Goal: Use online tool/utility: Utilize a website feature to perform a specific function

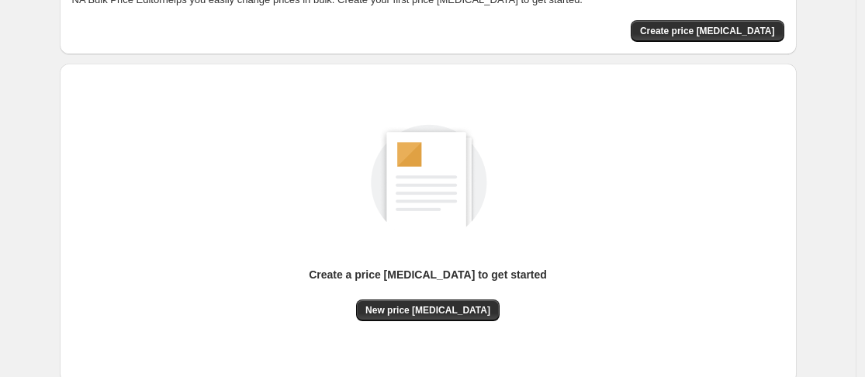
scroll to position [204, 0]
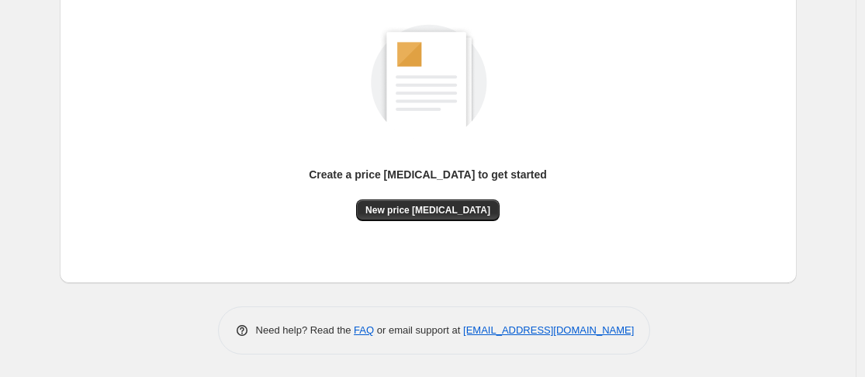
click at [414, 195] on div "Create a price [MEDICAL_DATA] to get started" at bounding box center [428, 183] width 238 height 33
click at [415, 202] on button "New price [MEDICAL_DATA]" at bounding box center [427, 210] width 143 height 22
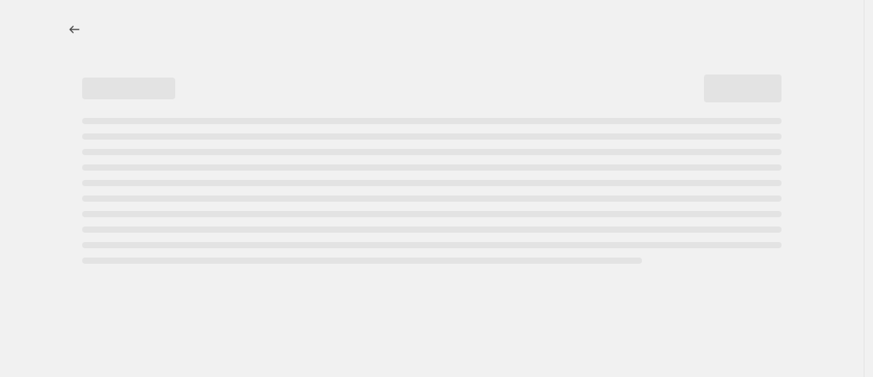
select select "percentage"
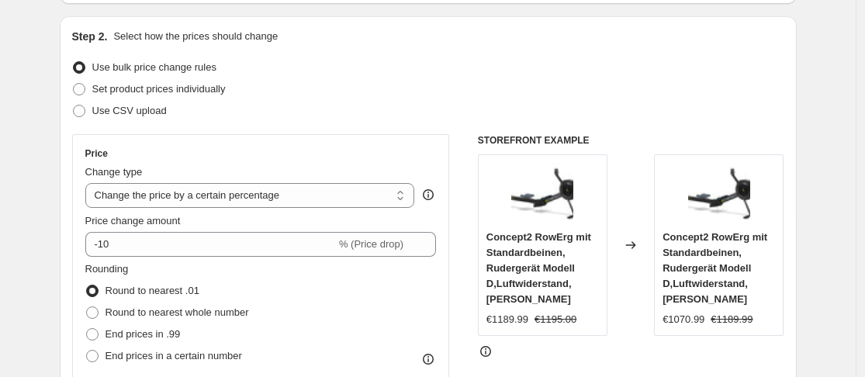
scroll to position [155, 0]
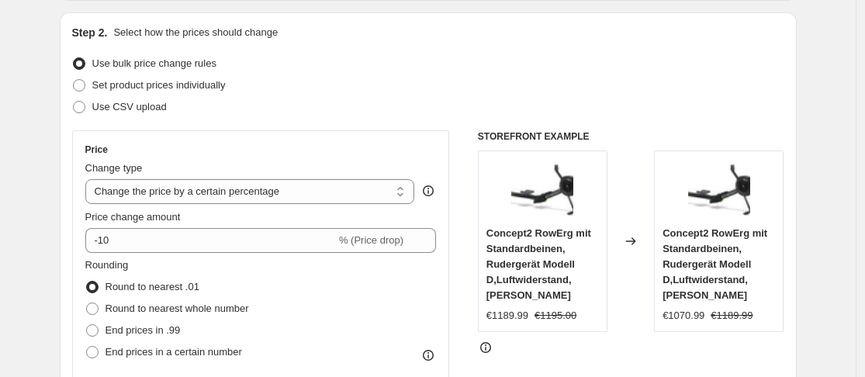
click at [154, 226] on div "Price change amount -10 % (Price drop)" at bounding box center [260, 230] width 351 height 43
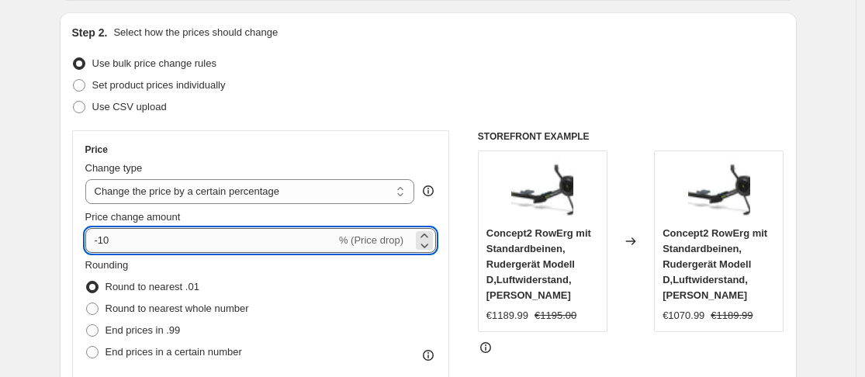
click at [157, 234] on input "-10" at bounding box center [210, 240] width 251 height 25
type input "-1"
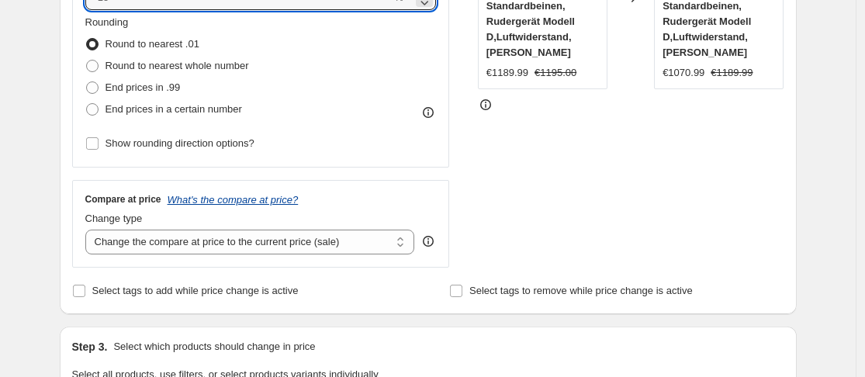
scroll to position [330, 0]
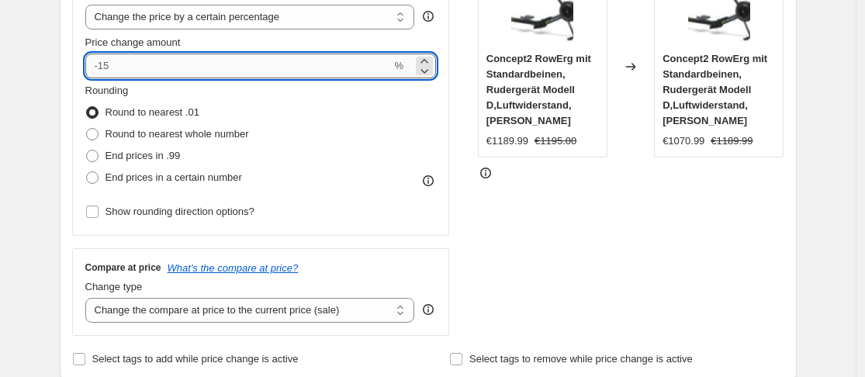
click at [161, 69] on input "Price change amount" at bounding box center [238, 66] width 306 height 25
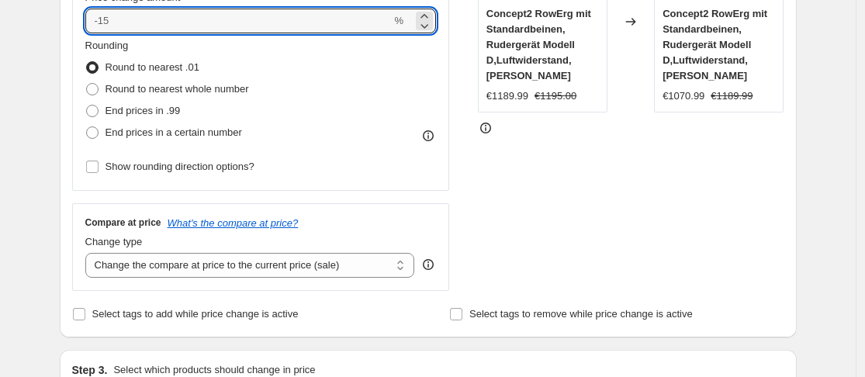
scroll to position [349, 0]
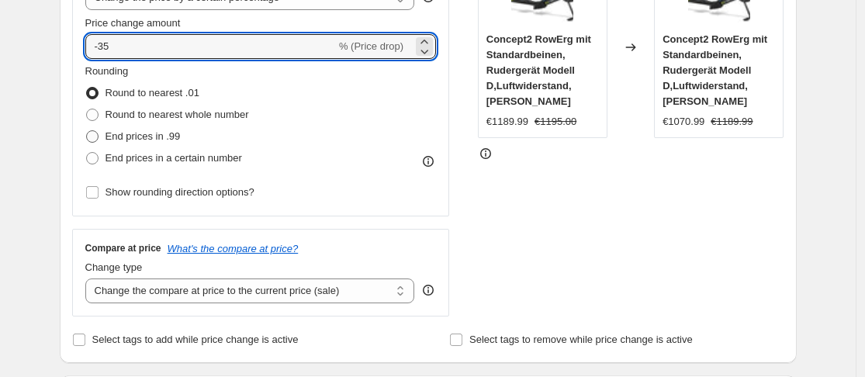
type input "-35"
click at [132, 143] on span "End prices in .99" at bounding box center [142, 137] width 75 height 16
click at [87, 131] on input "End prices in .99" at bounding box center [86, 130] width 1 height 1
radio input "true"
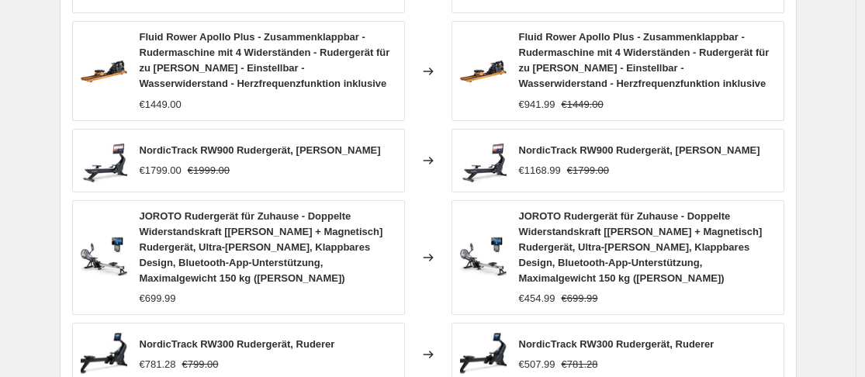
scroll to position [1250, 0]
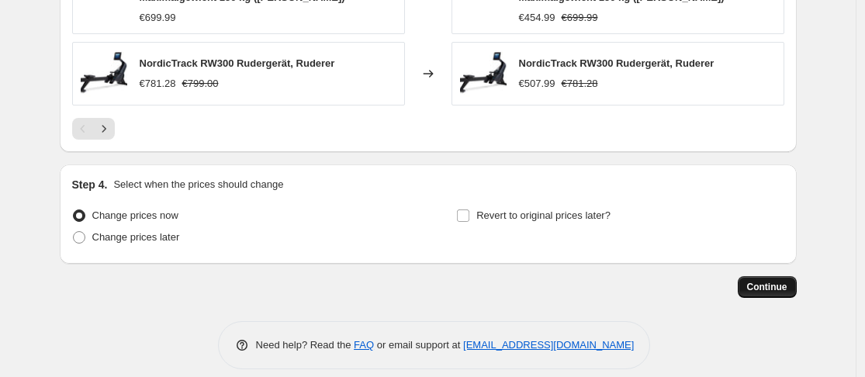
click at [769, 281] on span "Continue" at bounding box center [767, 287] width 40 height 12
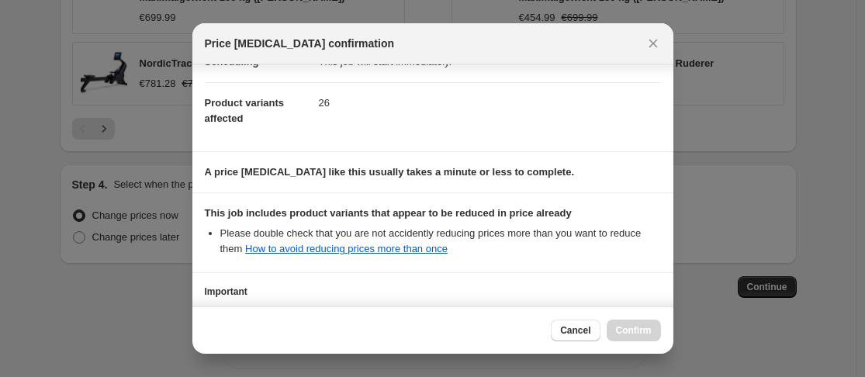
scroll to position [276, 0]
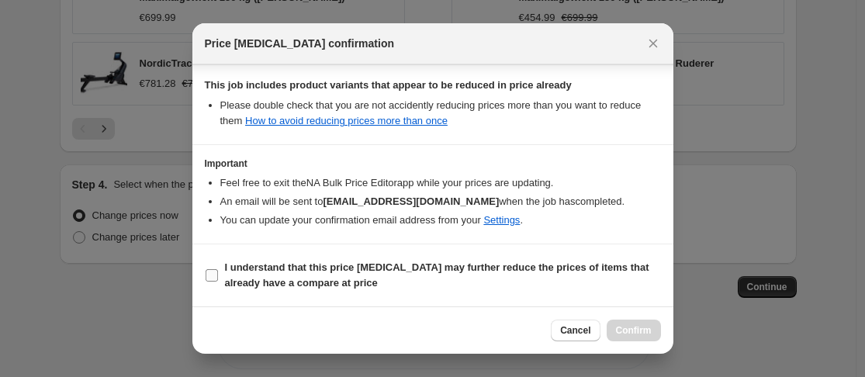
click at [230, 268] on b "I understand that this price [MEDICAL_DATA] may further reduce the prices of it…" at bounding box center [437, 274] width 424 height 27
click at [218, 269] on input "I understand that this price [MEDICAL_DATA] may further reduce the prices of it…" at bounding box center [212, 275] width 12 height 12
checkbox input "true"
click at [633, 320] on button "Confirm" at bounding box center [634, 331] width 54 height 22
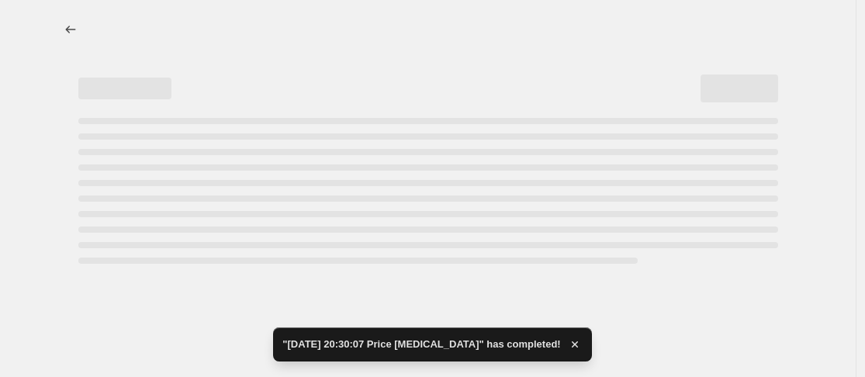
select select "percentage"
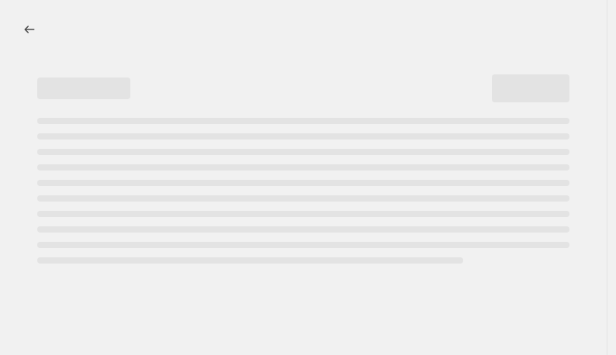
select select "percentage"
